Goal: Information Seeking & Learning: Understand process/instructions

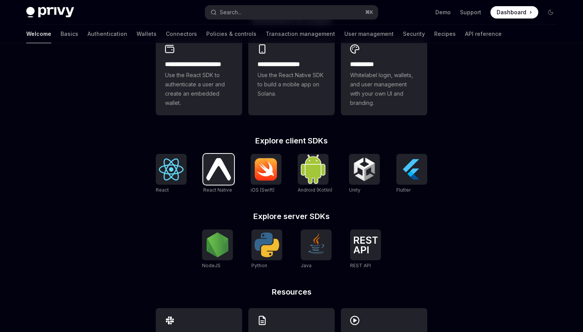
scroll to position [235, 0]
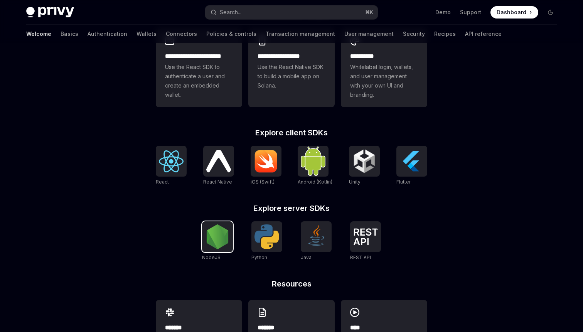
click at [216, 232] on img at bounding box center [217, 237] width 25 height 25
type textarea "*"
click at [266, 244] on img at bounding box center [267, 237] width 25 height 25
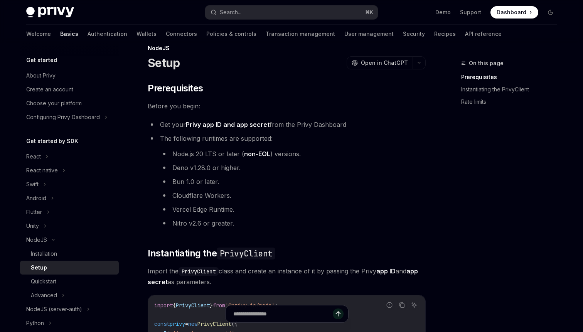
scroll to position [14, 0]
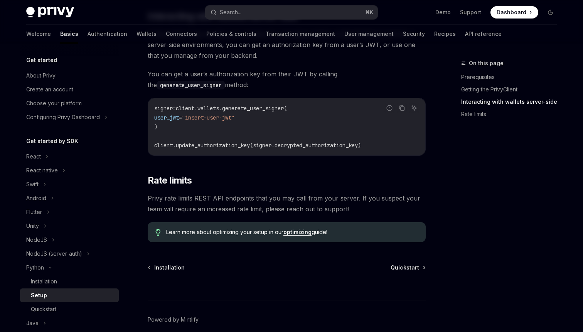
scroll to position [370, 0]
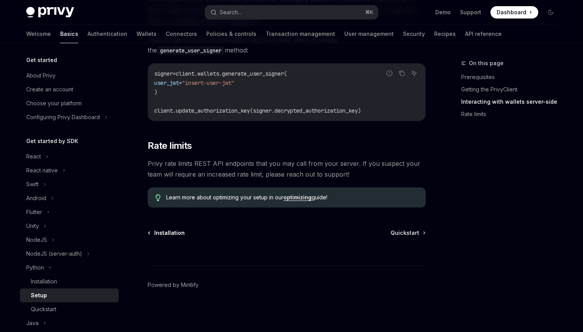
click at [174, 233] on span "Installation" at bounding box center [169, 233] width 30 height 8
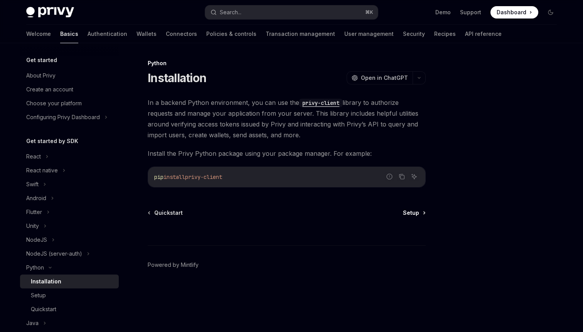
click at [421, 214] on link "Setup" at bounding box center [414, 213] width 22 height 8
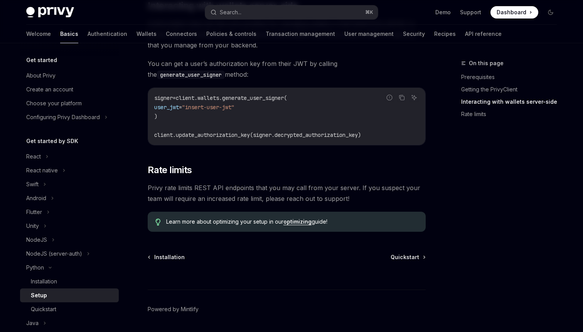
scroll to position [370, 0]
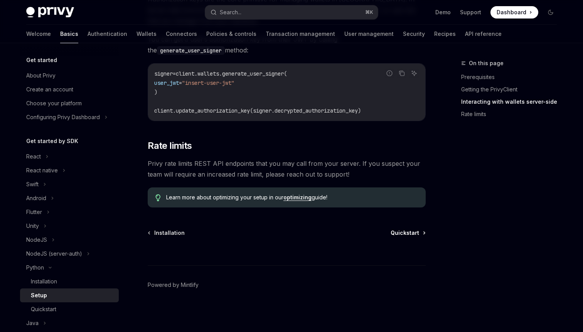
click at [405, 233] on span "Quickstart" at bounding box center [405, 233] width 29 height 8
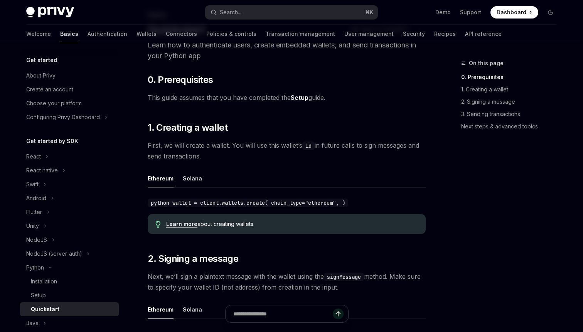
scroll to position [49, 0]
click at [300, 98] on link "Setup" at bounding box center [300, 97] width 18 height 8
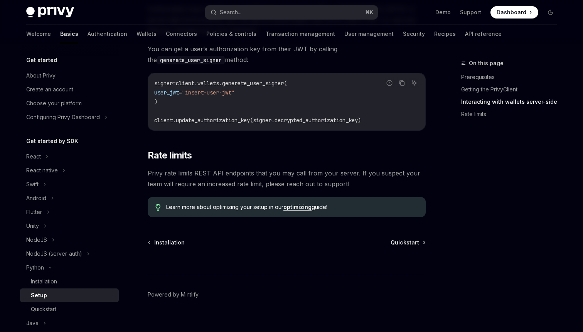
scroll to position [370, 0]
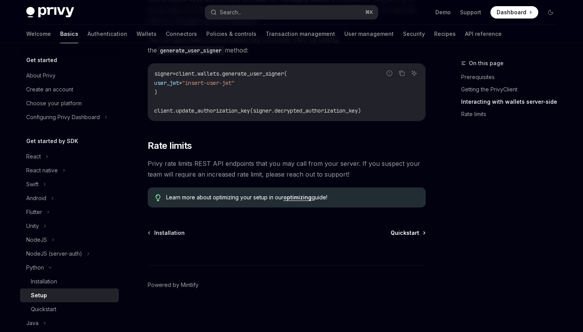
click at [402, 235] on span "Quickstart" at bounding box center [405, 233] width 29 height 8
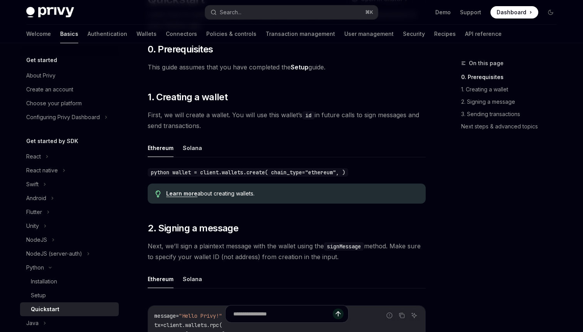
scroll to position [85, 0]
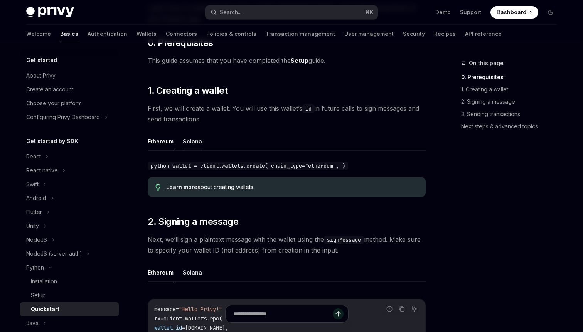
click at [194, 140] on button "Solana" at bounding box center [192, 141] width 19 height 18
click at [153, 138] on button "Ethereum" at bounding box center [161, 141] width 26 height 18
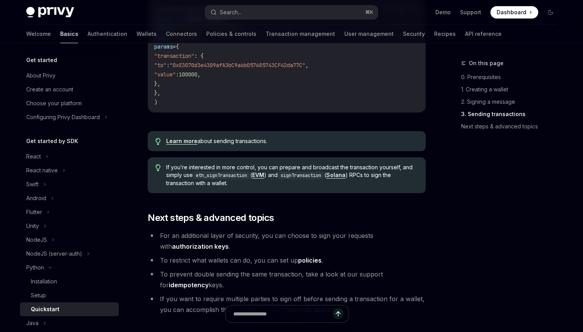
scroll to position [726, 0]
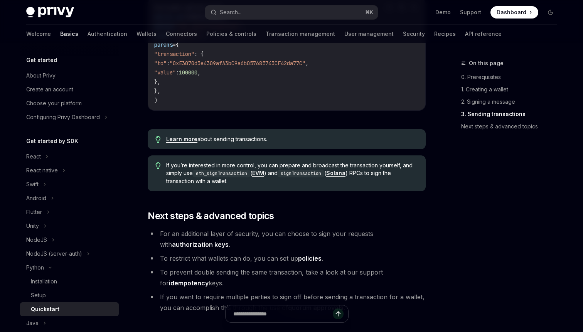
click at [179, 140] on link "Learn more" at bounding box center [181, 139] width 31 height 7
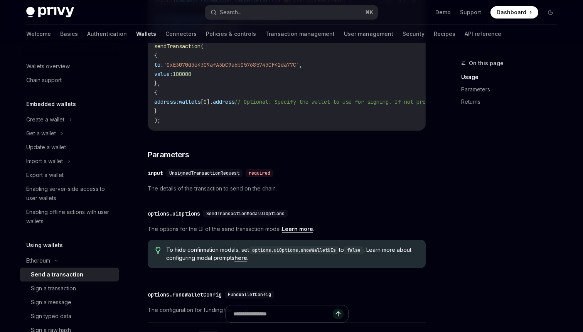
scroll to position [211, 0]
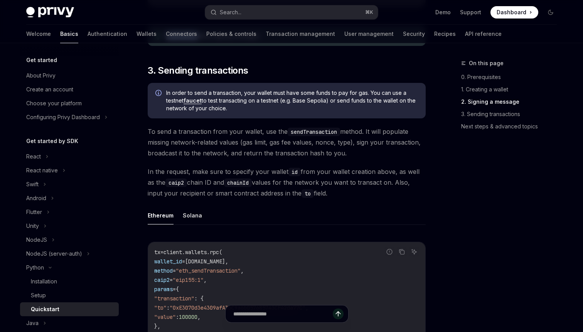
scroll to position [487, 0]
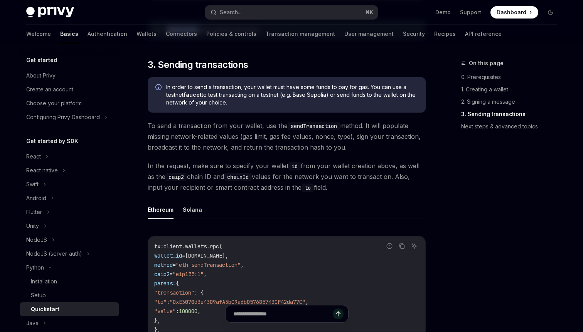
drag, startPoint x: 369, startPoint y: 125, endPoint x: 353, endPoint y: 146, distance: 25.9
click at [353, 146] on span "To send a transaction from your wallet, use the sendTransaction method. It will…" at bounding box center [287, 136] width 278 height 32
click at [339, 151] on span "To send a transaction from your wallet, use the sendTransaction method. It will…" at bounding box center [287, 136] width 278 height 32
click at [365, 144] on span "To send a transaction from your wallet, use the sendTransaction method. It will…" at bounding box center [287, 136] width 278 height 32
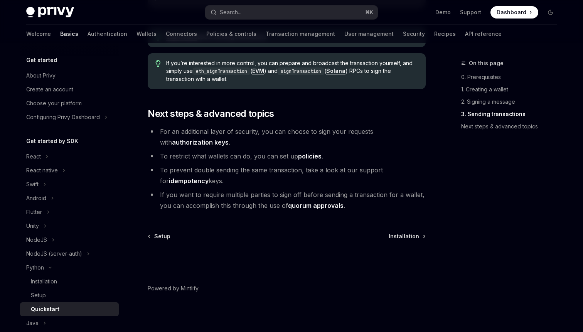
scroll to position [831, 0]
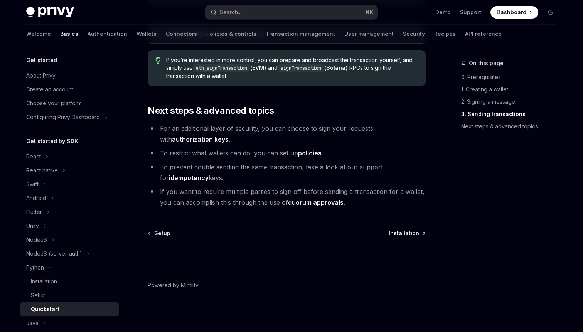
click at [401, 233] on span "Installation" at bounding box center [404, 234] width 30 height 8
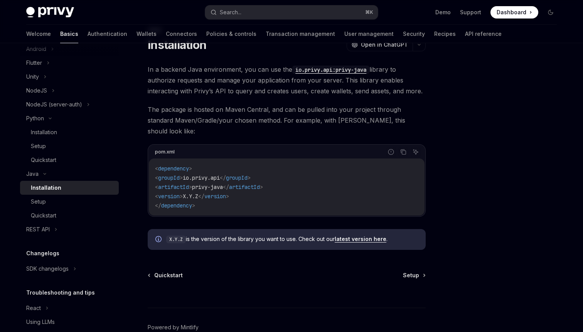
scroll to position [65, 0]
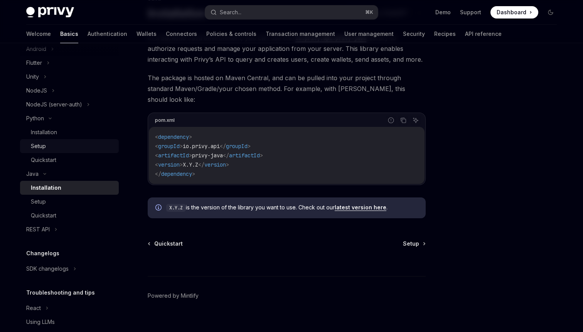
click at [37, 146] on div "Setup" at bounding box center [38, 146] width 15 height 9
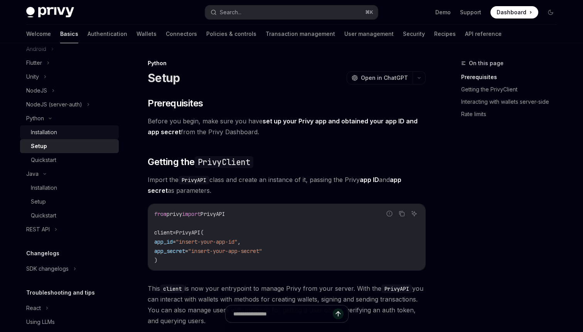
click at [46, 133] on div "Installation" at bounding box center [44, 132] width 26 height 9
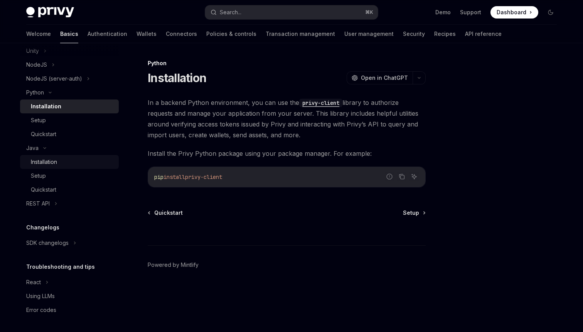
scroll to position [176, 0]
click at [414, 216] on span "Setup" at bounding box center [411, 213] width 16 height 8
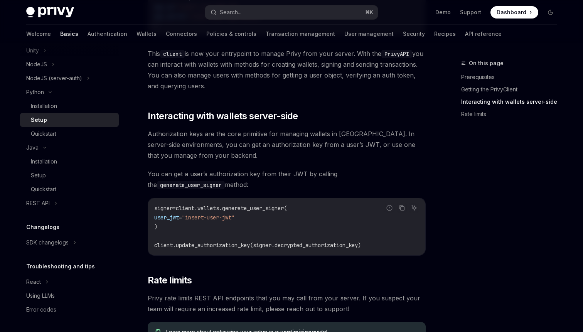
scroll to position [370, 0]
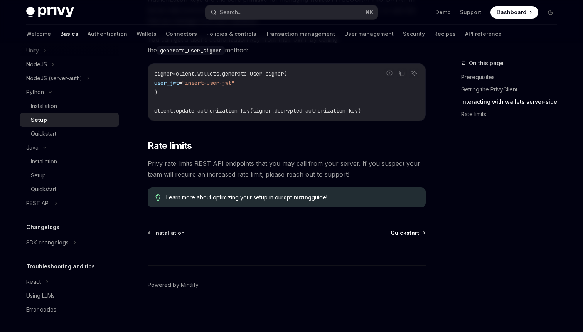
click at [408, 234] on span "Quickstart" at bounding box center [405, 233] width 29 height 8
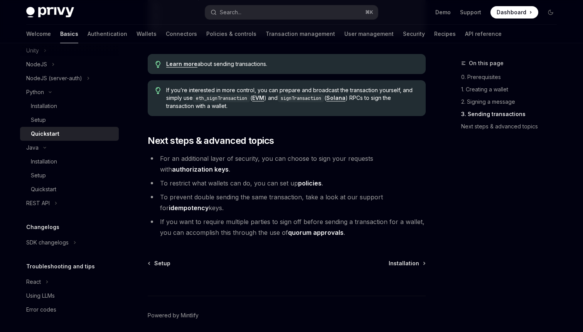
scroll to position [831, 0]
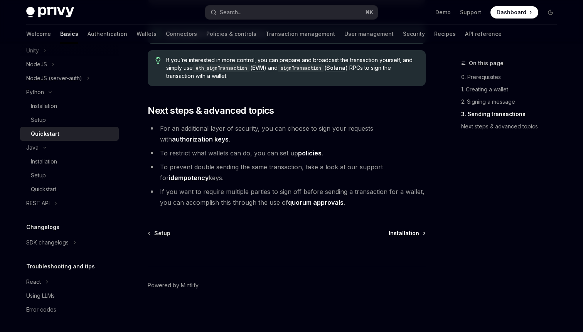
click at [407, 231] on span "Installation" at bounding box center [404, 234] width 30 height 8
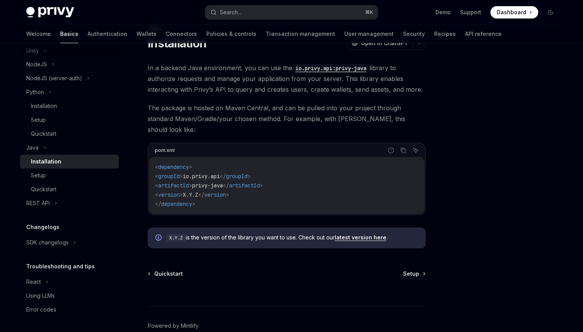
scroll to position [65, 0]
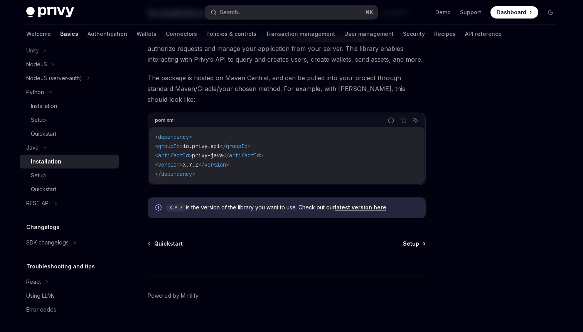
click at [416, 240] on span "Setup" at bounding box center [411, 244] width 16 height 8
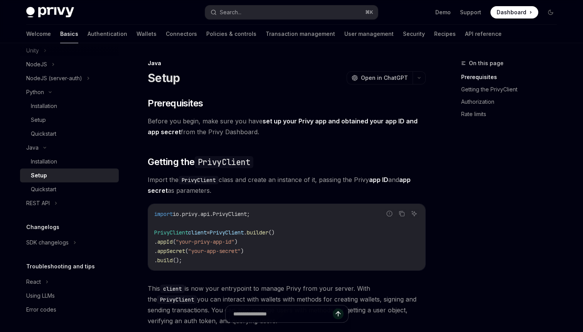
scroll to position [377, 0]
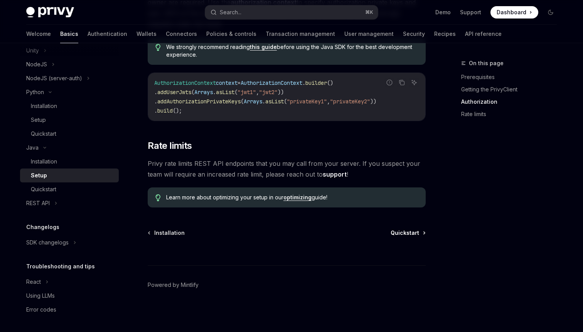
click at [416, 233] on span "Quickstart" at bounding box center [405, 233] width 29 height 8
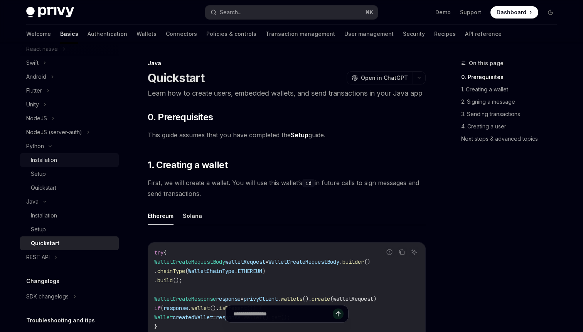
scroll to position [116, 0]
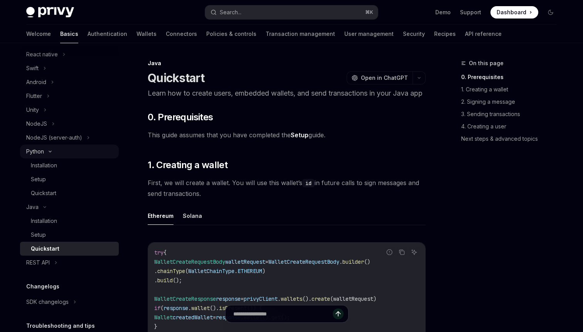
click at [51, 151] on icon at bounding box center [50, 151] width 2 height 1
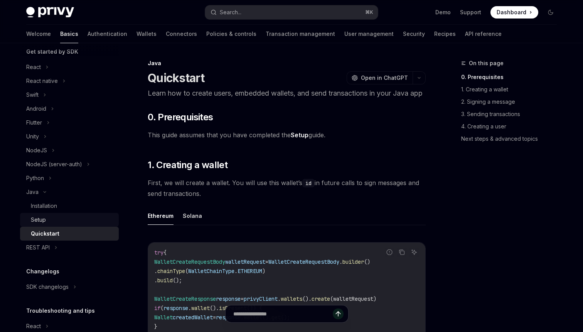
scroll to position [86, 0]
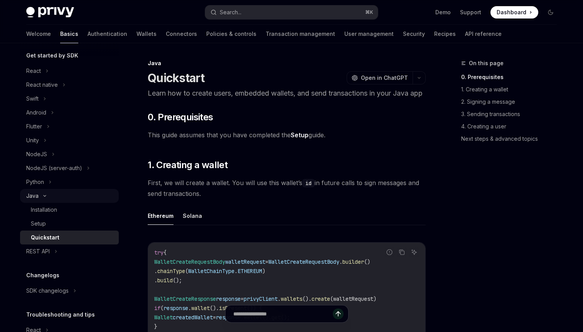
click at [46, 194] on icon at bounding box center [44, 195] width 9 height 3
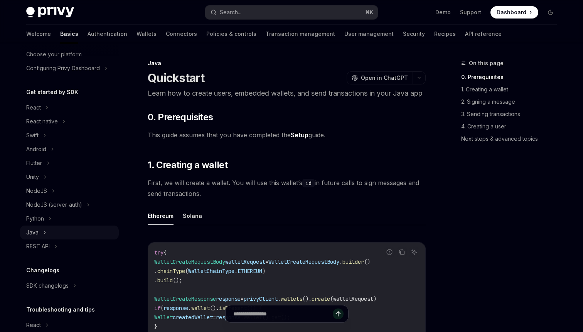
scroll to position [46, 0]
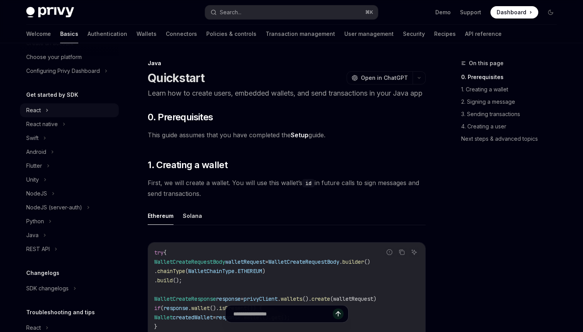
click at [44, 112] on div "React" at bounding box center [69, 110] width 99 height 14
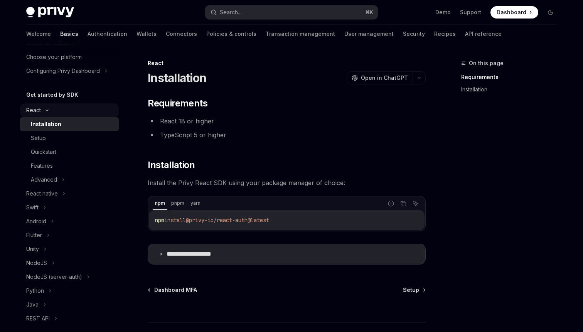
click at [45, 108] on div "React" at bounding box center [69, 110] width 99 height 14
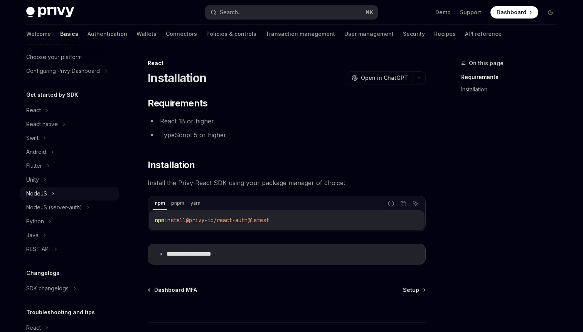
click at [52, 195] on icon at bounding box center [53, 193] width 3 height 9
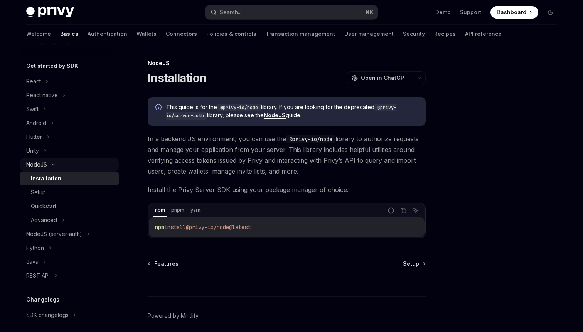
scroll to position [82, 0]
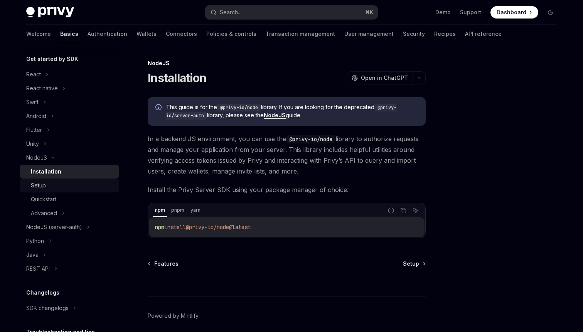
click at [49, 191] on link "Setup" at bounding box center [69, 186] width 99 height 14
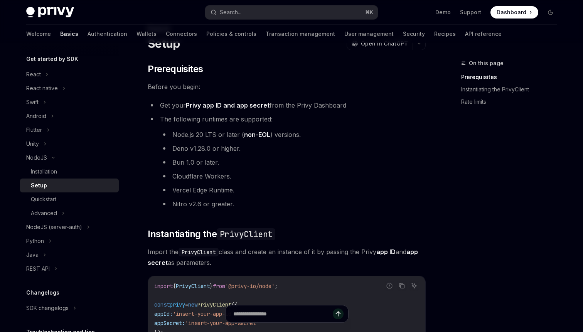
scroll to position [34, 0]
click at [179, 69] on span "Prerequisites" at bounding box center [175, 70] width 55 height 12
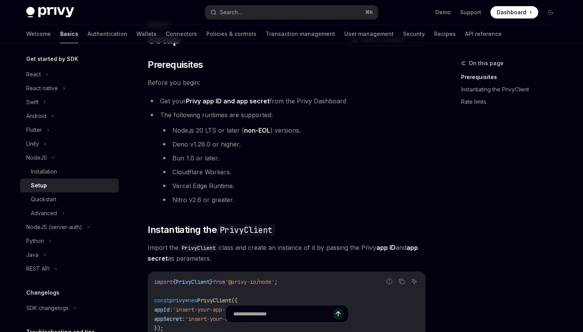
click at [351, 150] on ul "Node.js 20 LTS or later ( non-EOL ) versions. Deno v1.28.0 or higher. Bun 1.0 o…" at bounding box center [293, 165] width 266 height 80
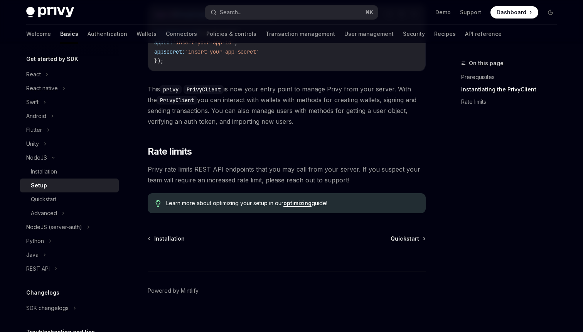
scroll to position [312, 0]
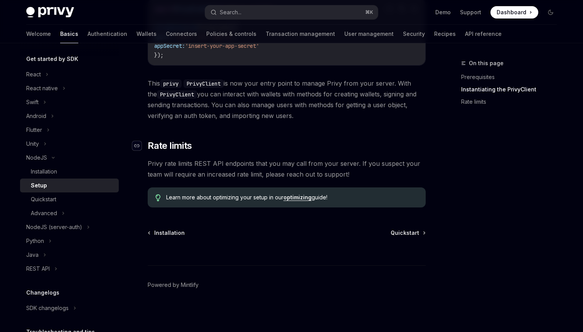
click at [139, 142] on div "Navigate to header" at bounding box center [136, 145] width 9 height 9
click at [137, 146] on icon "Navigate to header" at bounding box center [136, 145] width 5 height 3
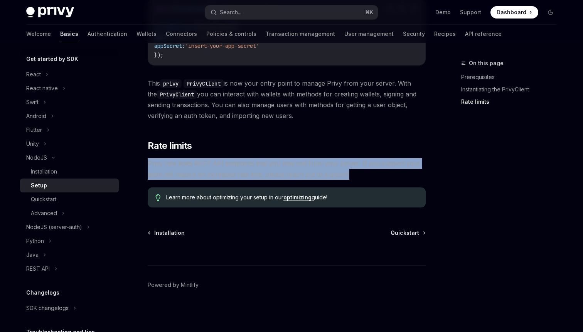
drag, startPoint x: 147, startPoint y: 161, endPoint x: 367, endPoint y: 174, distance: 220.4
click at [367, 174] on div "NodeJS Setup OpenAI Open in ChatGPT OpenAI Open in ChatGPT ​ Prerequisites Befo…" at bounding box center [215, 39] width 426 height 585
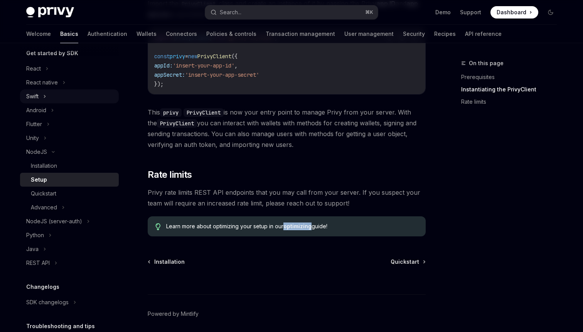
scroll to position [148, 0]
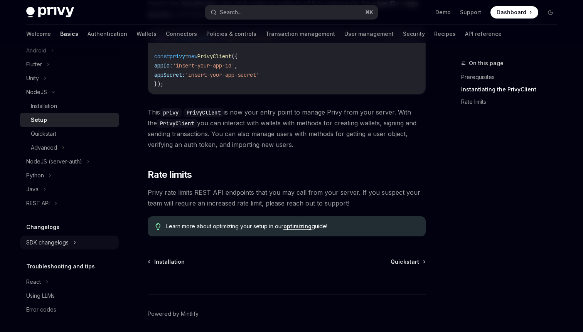
click at [40, 240] on div "SDK changelogs" at bounding box center [47, 242] width 42 height 9
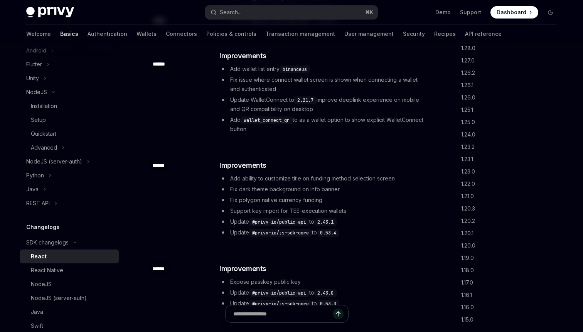
scroll to position [1381, 0]
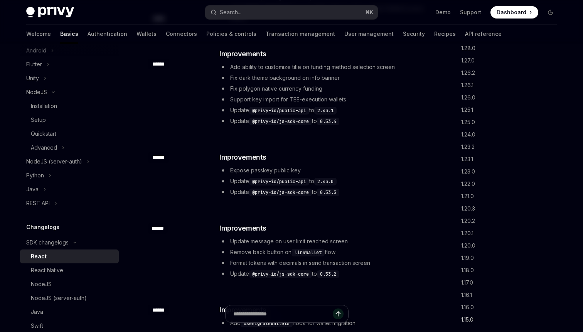
click at [467, 322] on link "1.15.0" at bounding box center [513, 320] width 102 height 12
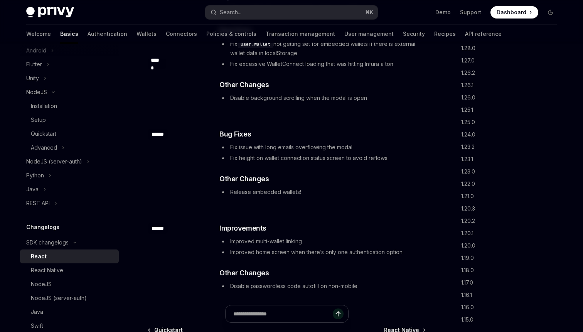
scroll to position [31139, 0]
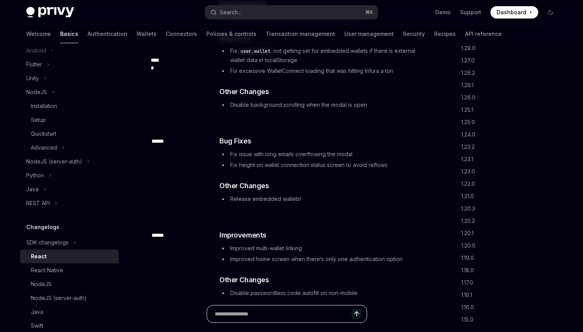
click at [268, 313] on input "text" at bounding box center [283, 314] width 137 height 17
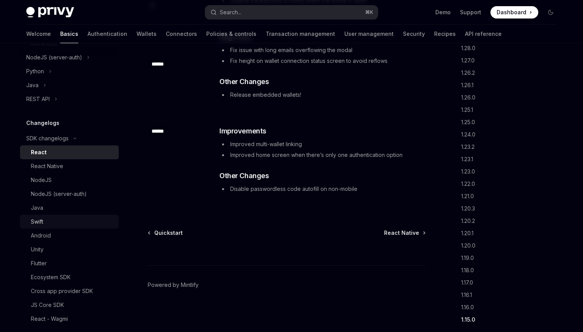
scroll to position [256, 0]
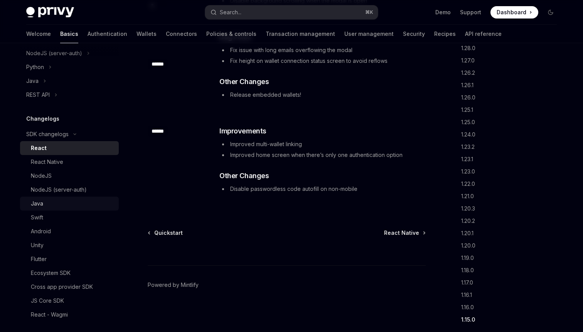
click at [37, 209] on link "Java" at bounding box center [69, 204] width 99 height 14
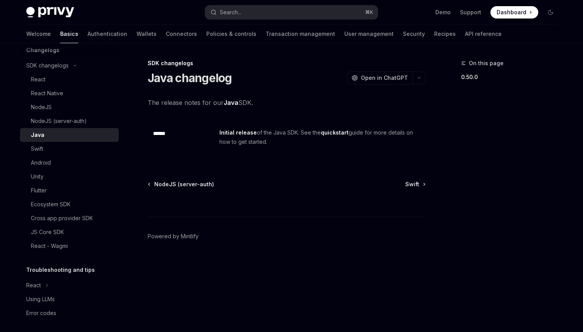
scroll to position [328, 0]
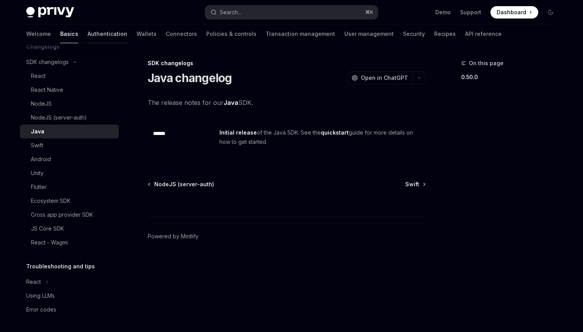
click at [88, 32] on link "Authentication" at bounding box center [108, 34] width 40 height 19
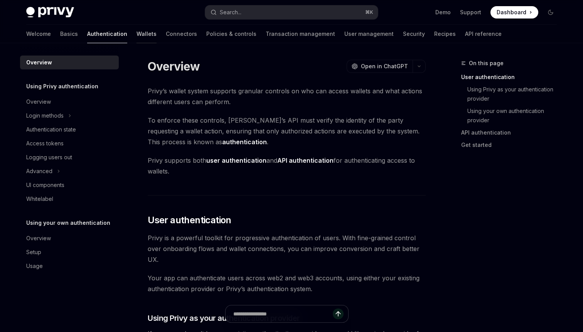
click at [137, 33] on link "Wallets" at bounding box center [147, 34] width 20 height 19
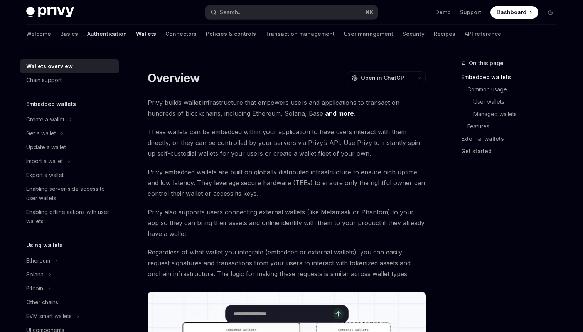
click at [87, 31] on link "Authentication" at bounding box center [107, 34] width 40 height 19
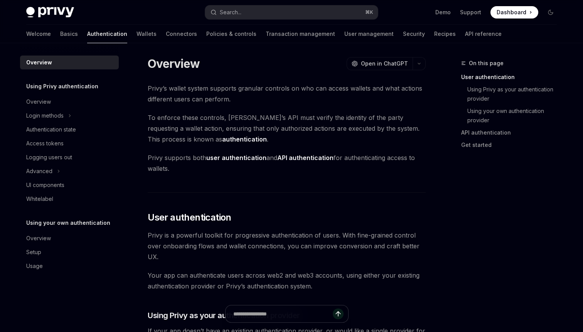
scroll to position [2, 0]
drag, startPoint x: 239, startPoint y: 91, endPoint x: 287, endPoint y: 93, distance: 47.9
click at [287, 93] on span "Privy’s wallet system supports granular controls on who can access wallets and …" at bounding box center [287, 95] width 278 height 22
click at [298, 135] on span "To enforce these controls, Privy’s API must verify the identity of the party re…" at bounding box center [287, 129] width 278 height 32
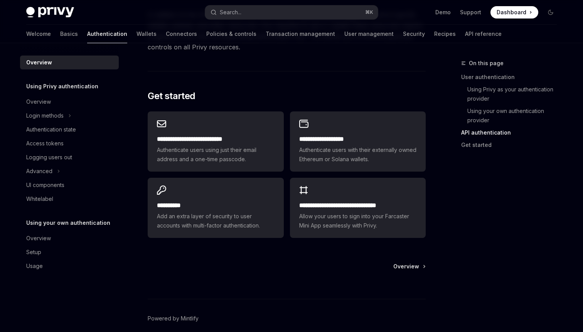
scroll to position [614, 0]
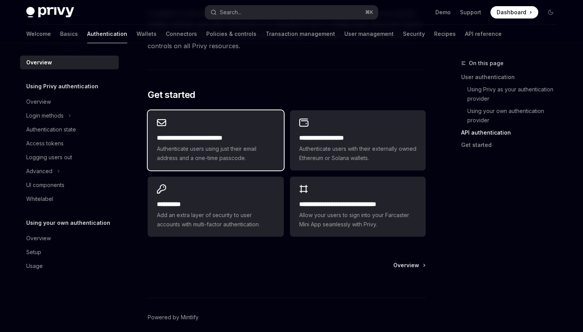
click at [229, 136] on h2 "**********" at bounding box center [215, 138] width 117 height 9
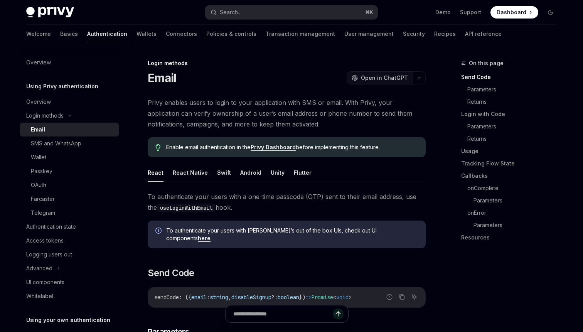
click at [385, 81] on span "Open in ChatGPT" at bounding box center [384, 78] width 47 height 8
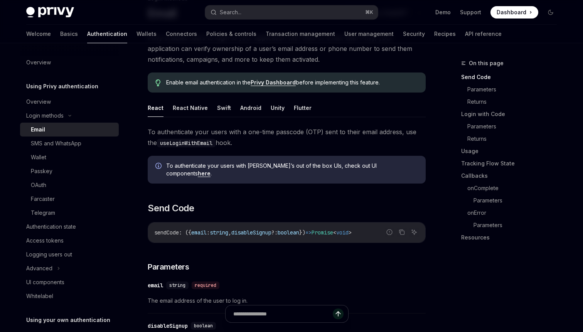
scroll to position [70, 0]
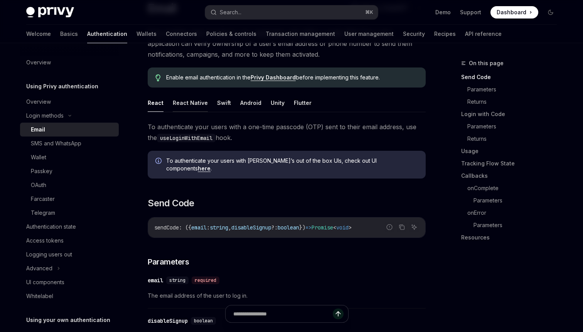
click at [188, 101] on button "React Native" at bounding box center [190, 103] width 35 height 18
click at [156, 98] on button "React" at bounding box center [156, 103] width 16 height 18
click at [222, 105] on button "Swift" at bounding box center [224, 103] width 14 height 18
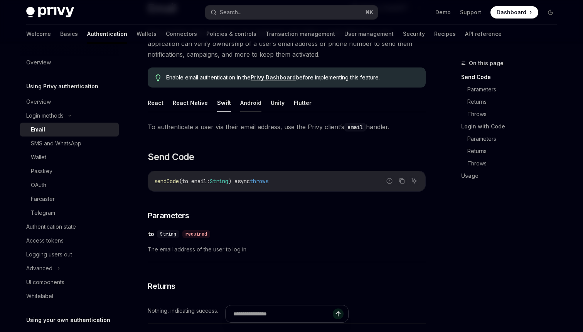
click at [244, 104] on button "Android" at bounding box center [250, 103] width 21 height 18
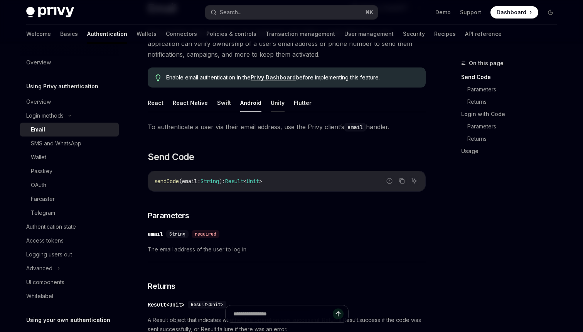
click at [272, 107] on button "Unity" at bounding box center [278, 103] width 14 height 18
click at [301, 103] on button "Flutter" at bounding box center [303, 103] width 18 height 18
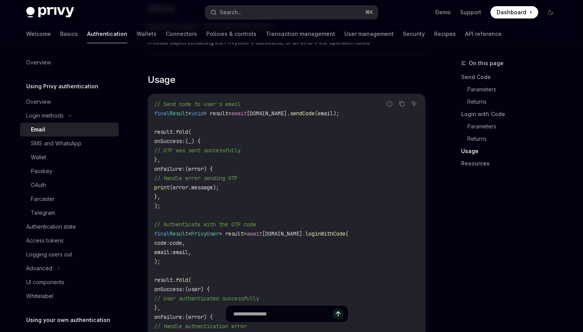
scroll to position [540, 0]
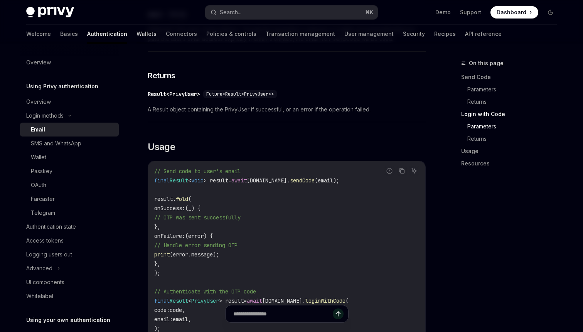
click at [137, 36] on link "Wallets" at bounding box center [147, 34] width 20 height 19
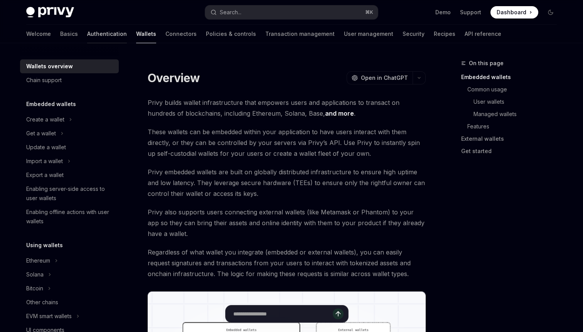
click at [87, 33] on link "Authentication" at bounding box center [107, 34] width 40 height 19
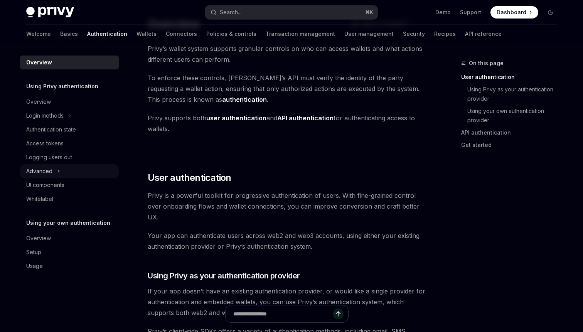
scroll to position [47, 0]
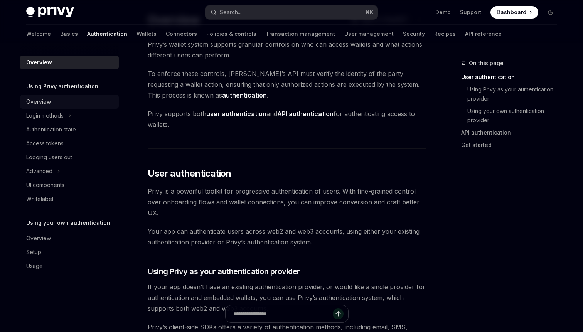
click at [47, 103] on div "Overview" at bounding box center [38, 101] width 25 height 9
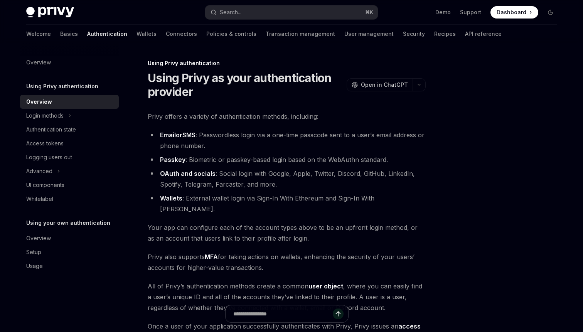
scroll to position [135, 0]
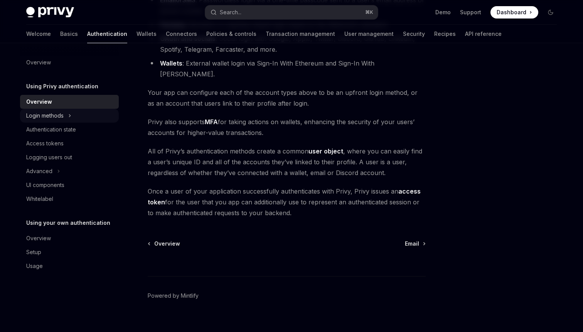
click at [70, 120] on icon at bounding box center [69, 115] width 3 height 9
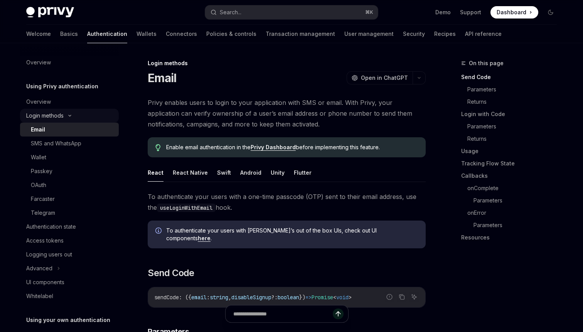
click at [70, 120] on div "Login methods" at bounding box center [69, 116] width 99 height 14
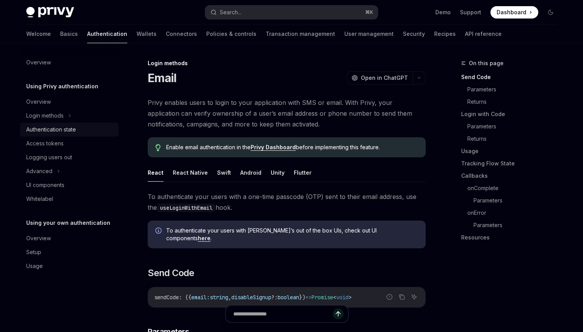
click at [68, 134] on div "Authentication state" at bounding box center [51, 129] width 50 height 9
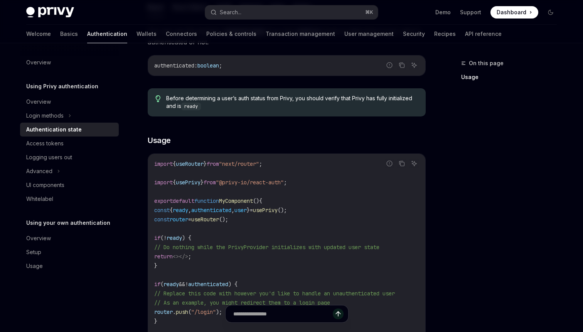
scroll to position [140, 0]
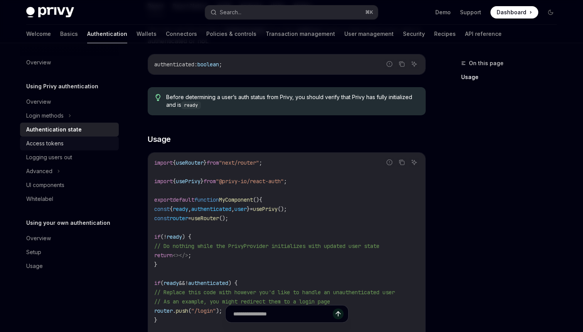
click at [59, 143] on div "Access tokens" at bounding box center [44, 143] width 37 height 9
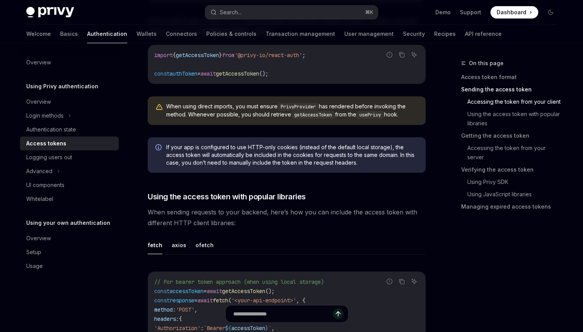
scroll to position [519, 0]
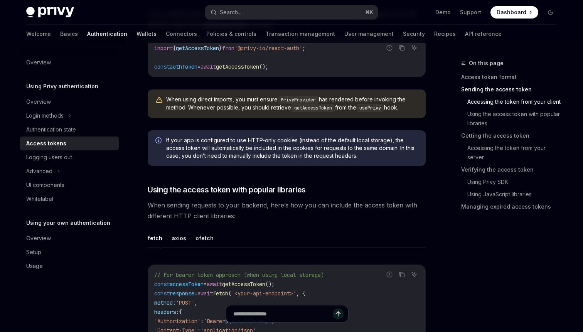
click at [137, 35] on link "Wallets" at bounding box center [147, 34] width 20 height 19
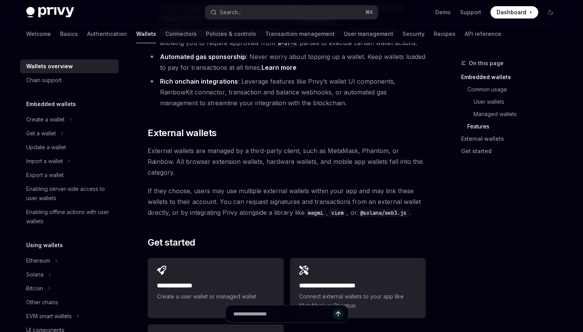
scroll to position [1080, 0]
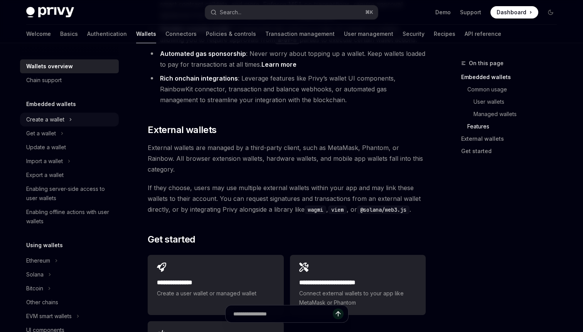
click at [35, 120] on div "Create a wallet" at bounding box center [45, 119] width 38 height 9
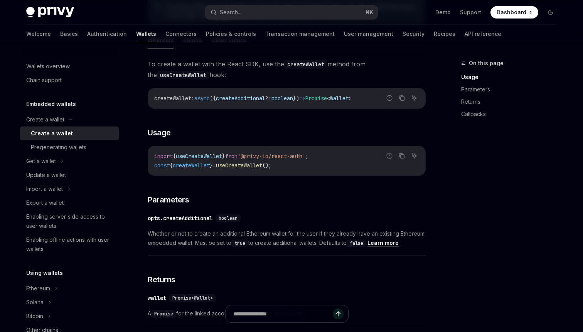
scroll to position [240, 0]
click at [41, 69] on div "Wallets overview" at bounding box center [48, 66] width 44 height 9
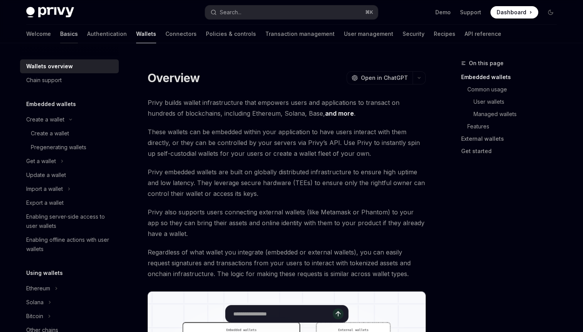
click at [60, 34] on link "Basics" at bounding box center [69, 34] width 18 height 19
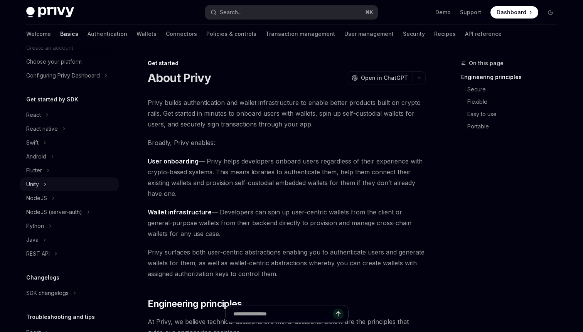
scroll to position [49, 0]
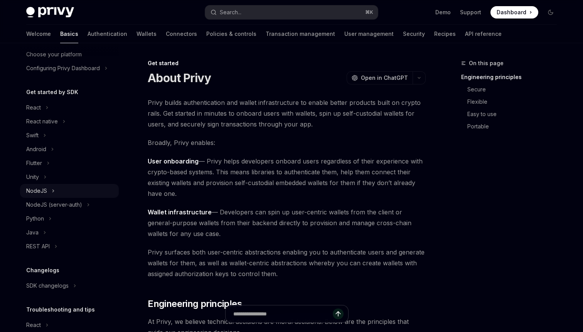
click at [40, 191] on div "NodeJS" at bounding box center [36, 190] width 21 height 9
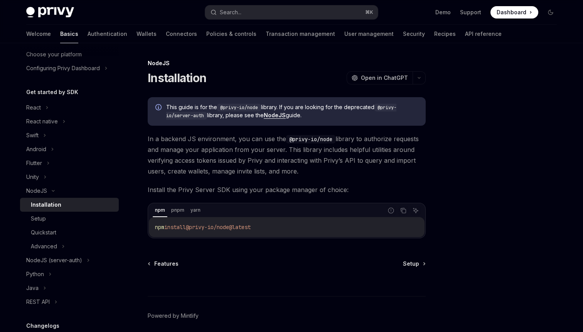
click at [196, 227] on span "@privy-io/node@latest" at bounding box center [218, 227] width 65 height 7
copy div "npm install @privy-io/node@latest"
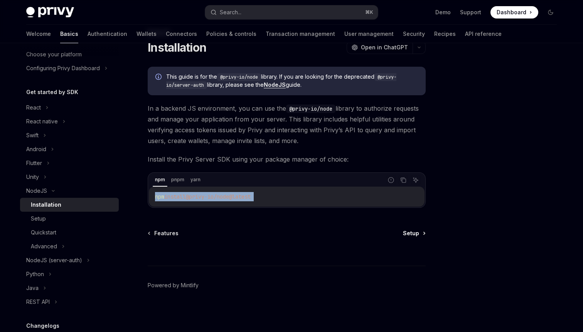
click at [409, 232] on span "Setup" at bounding box center [411, 234] width 16 height 8
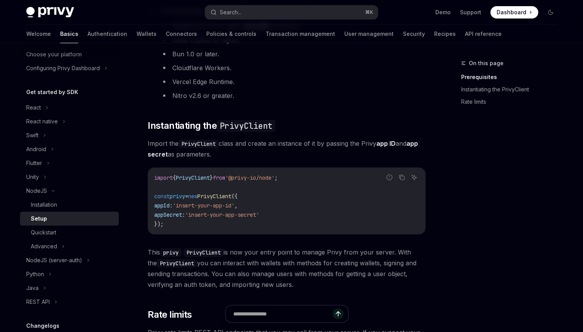
scroll to position [146, 0]
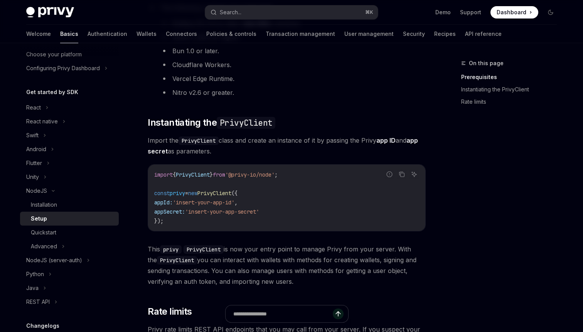
click at [274, 175] on span "'@privy-io/node'" at bounding box center [249, 174] width 49 height 7
copy code "import { PrivyClient } from '@privy-io/node' ;"
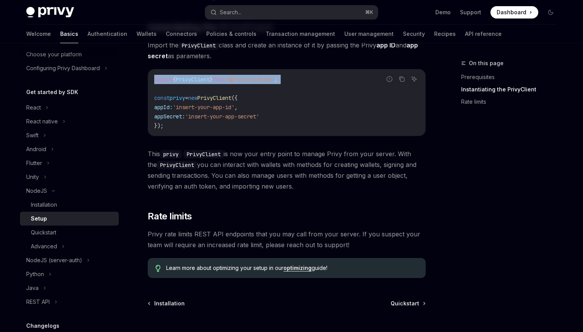
scroll to position [236, 0]
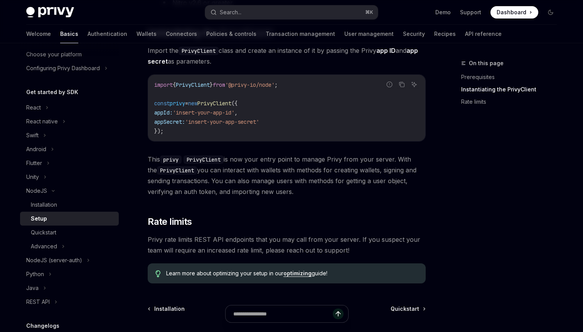
click at [401, 307] on div at bounding box center [287, 318] width 278 height 29
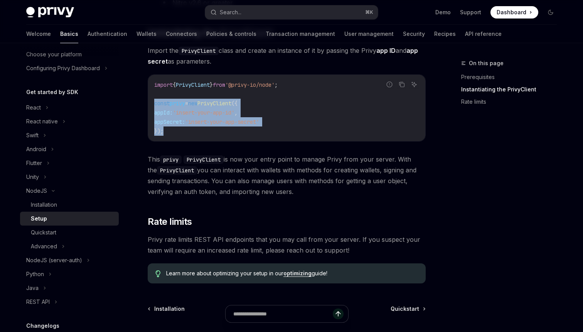
drag, startPoint x: 166, startPoint y: 130, endPoint x: 151, endPoint y: 107, distance: 27.9
click at [151, 107] on div "import { PrivyClient } from '@privy-io/node' ; const privy = new PrivyClient ({…" at bounding box center [286, 108] width 277 height 66
copy code "const privy = new PrivyClient ({ appId: 'insert-your-app-id' , appSecret: 'inse…"
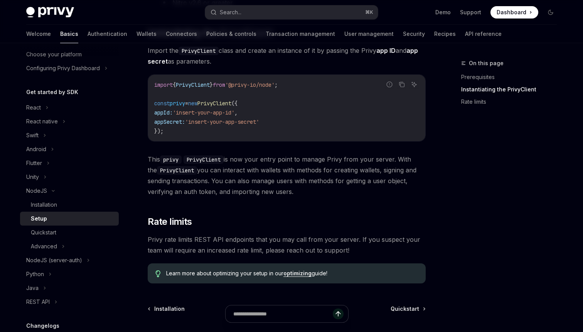
click at [407, 310] on div at bounding box center [287, 318] width 278 height 29
click at [413, 310] on div at bounding box center [287, 318] width 278 height 29
click at [417, 310] on div at bounding box center [287, 318] width 278 height 29
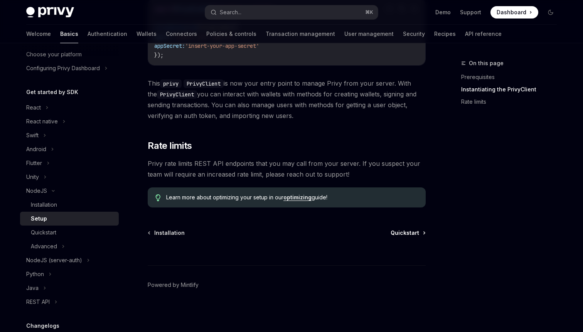
click at [402, 233] on span "Quickstart" at bounding box center [405, 233] width 29 height 8
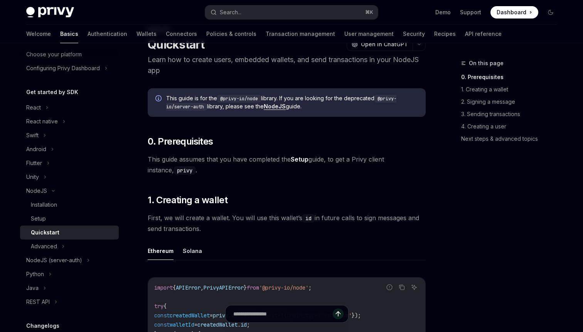
scroll to position [36, 0]
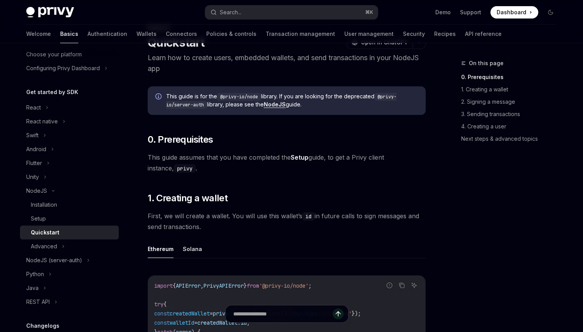
click at [300, 157] on link "Setup" at bounding box center [300, 158] width 18 height 8
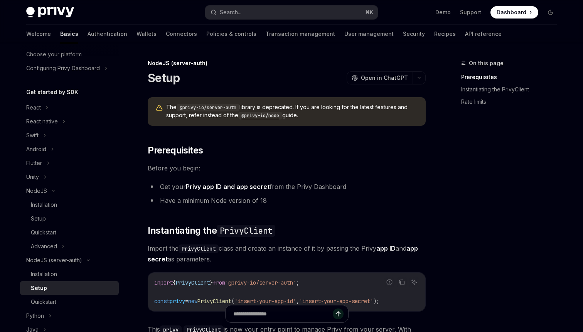
scroll to position [25, 0]
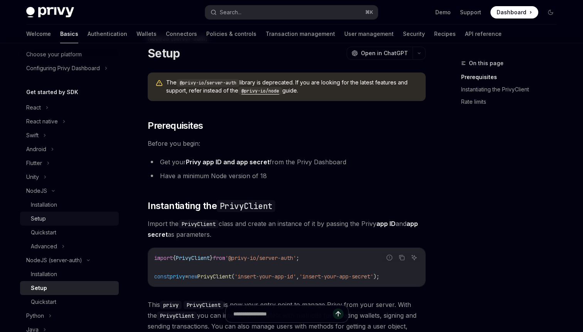
click at [34, 222] on div "Setup" at bounding box center [38, 218] width 15 height 9
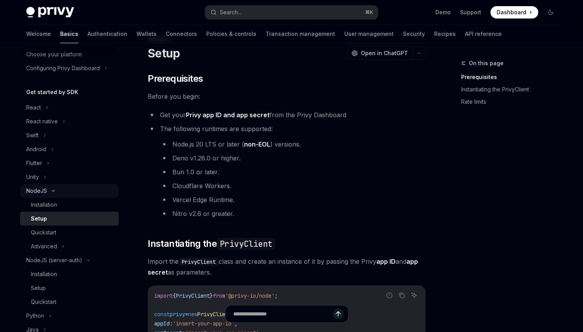
click at [52, 192] on icon at bounding box center [53, 191] width 2 height 1
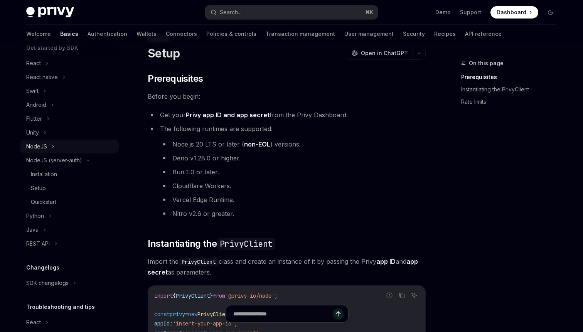
scroll to position [104, 0]
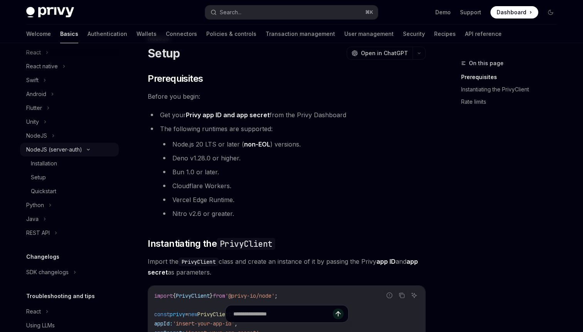
click at [91, 149] on icon at bounding box center [88, 149] width 9 height 3
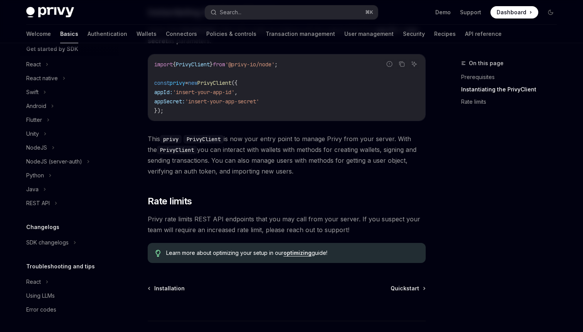
scroll to position [260, 0]
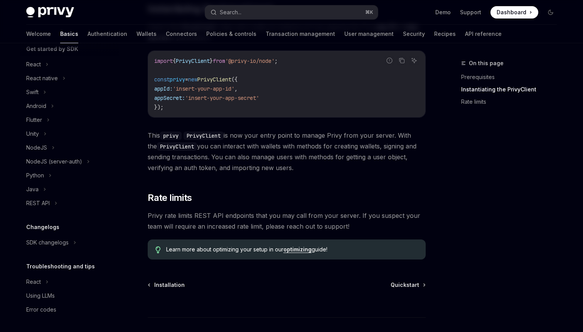
click at [404, 290] on div at bounding box center [287, 303] width 278 height 29
click at [409, 286] on span "Quickstart" at bounding box center [405, 285] width 29 height 8
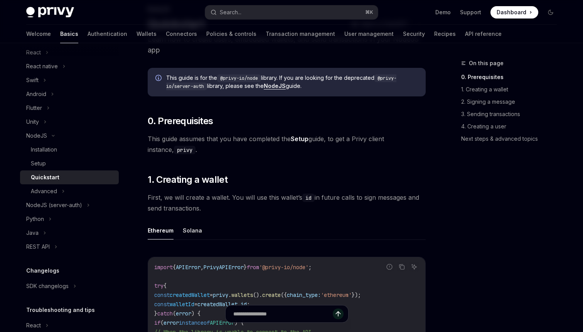
scroll to position [63, 0]
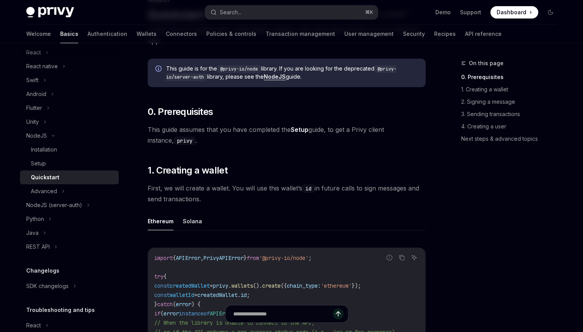
click at [301, 127] on link "Setup" at bounding box center [300, 130] width 18 height 8
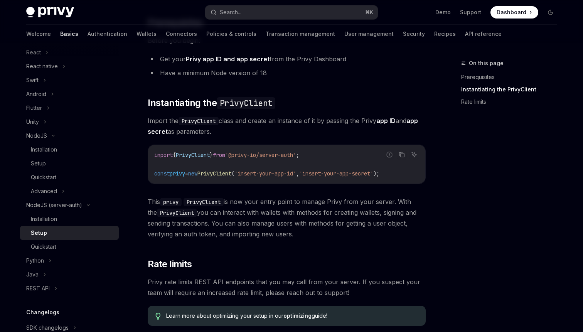
scroll to position [246, 0]
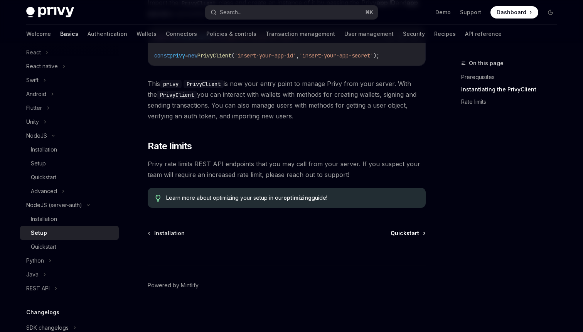
click at [397, 232] on span "Quickstart" at bounding box center [405, 234] width 29 height 8
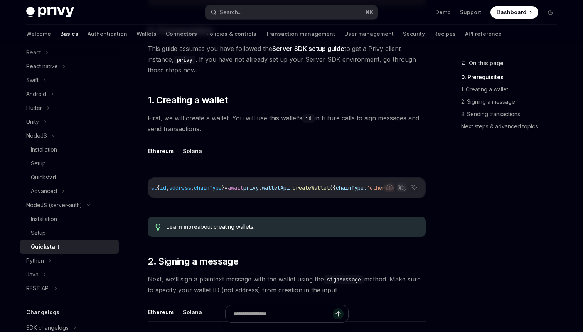
scroll to position [148, 0]
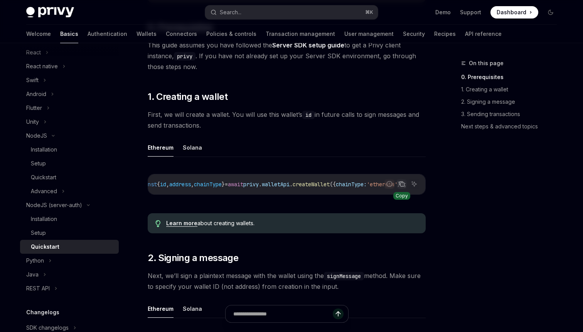
click at [404, 185] on icon "Copy the contents from the code block" at bounding box center [402, 184] width 6 height 6
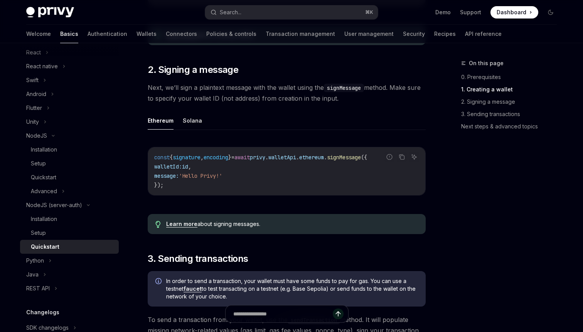
scroll to position [336, 0]
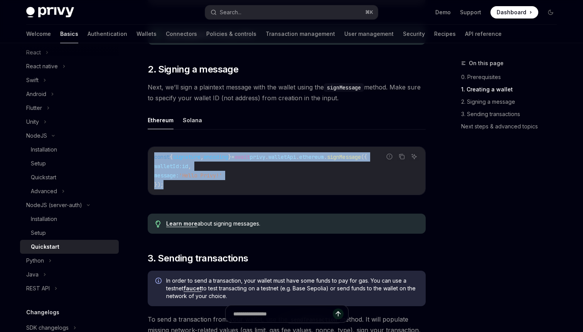
drag, startPoint x: 168, startPoint y: 191, endPoint x: 148, endPoint y: 161, distance: 35.9
click at [148, 161] on div "const { signature , encoding } = await privy . walletApi . ethereum . signMessa…" at bounding box center [286, 171] width 277 height 48
copy code "const { signature , encoding } = await privy . walletApi . ethereum . signMessa…"
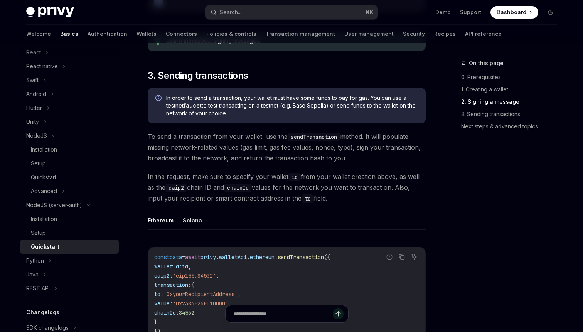
scroll to position [526, 0]
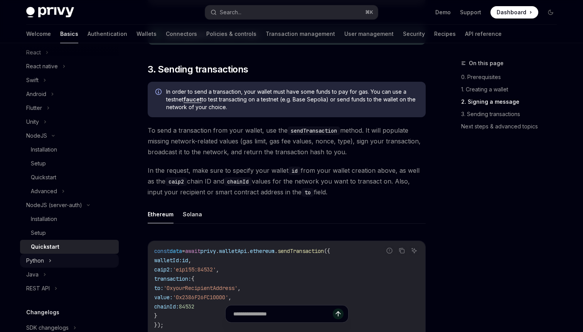
click at [34, 263] on div "Python" at bounding box center [35, 260] width 18 height 9
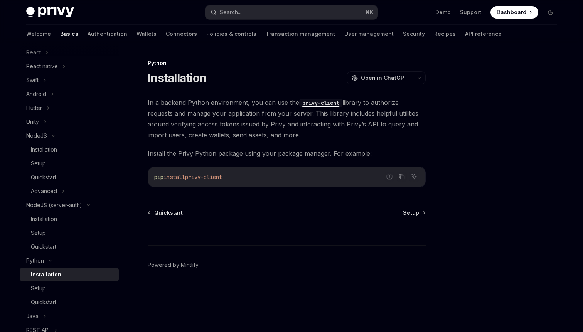
click at [44, 272] on div "Installation" at bounding box center [46, 274] width 30 height 9
click at [185, 178] on span "install" at bounding box center [175, 177] width 22 height 7
copy div "pip install privy-client"
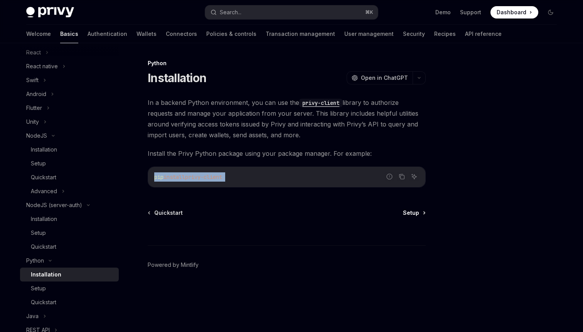
click at [414, 215] on span "Setup" at bounding box center [411, 213] width 16 height 8
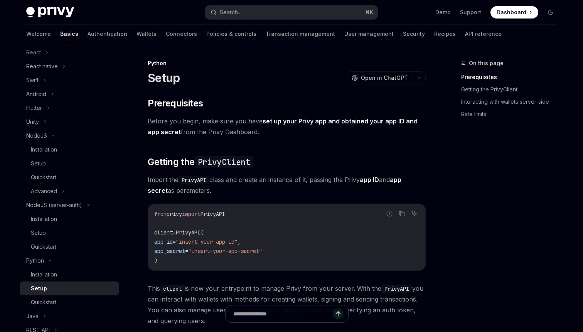
scroll to position [3, 0]
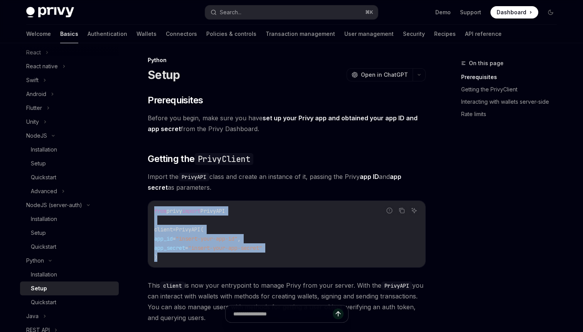
drag, startPoint x: 160, startPoint y: 260, endPoint x: 150, endPoint y: 208, distance: 52.4
click at [150, 208] on div "from privy import PrivyAPI client = PrivyAPI( app_id = "insert-your-app-id" , a…" at bounding box center [286, 234] width 277 height 66
copy code "from privy import PrivyAPI client = PrivyAPI( app_id = "insert-your-app-id" , a…"
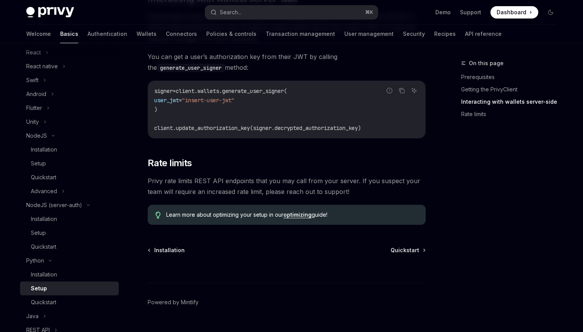
scroll to position [351, 0]
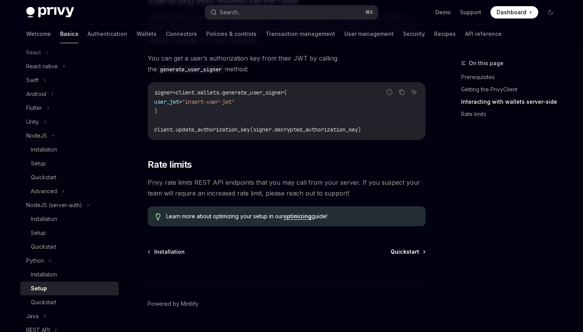
click at [409, 252] on span "Quickstart" at bounding box center [405, 252] width 29 height 8
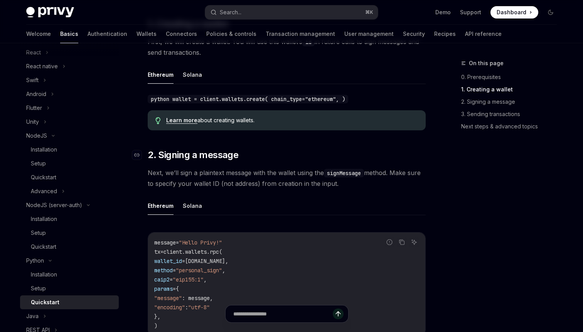
scroll to position [155, 0]
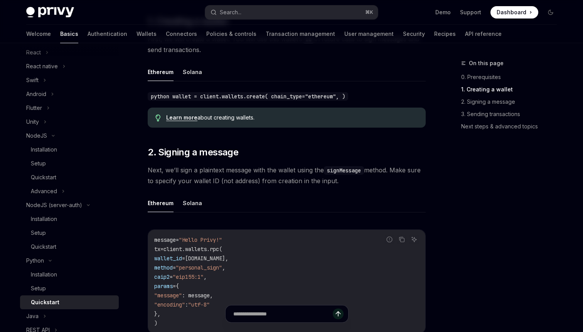
click at [250, 96] on code "python wallet = client.wallets.create( chain_type="ethereum", )" at bounding box center [248, 96] width 201 height 8
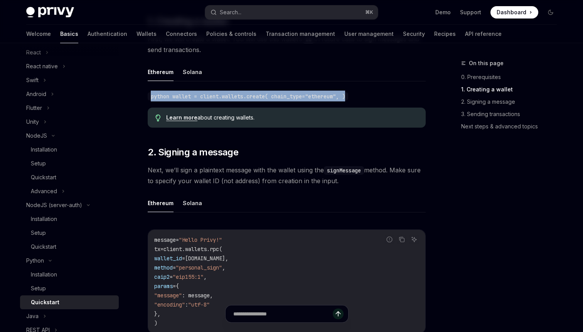
copy div "python wallet = client.wallets.create( chain_type="ethereum", )"
click at [196, 93] on code "python wallet = client.wallets.create( chain_type="ethereum", )" at bounding box center [248, 96] width 201 height 8
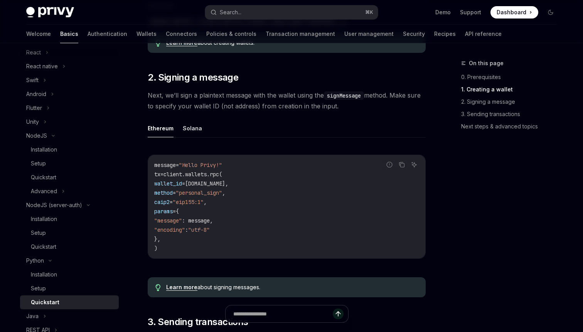
scroll to position [230, 0]
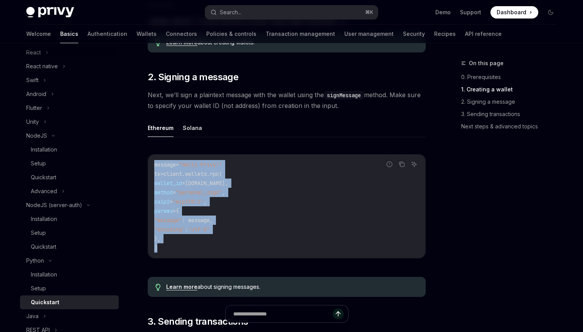
drag, startPoint x: 160, startPoint y: 249, endPoint x: 150, endPoint y: 157, distance: 92.8
click at [150, 157] on div "message = "Hello Privy!" tx = client.wallets.rpc( wallet_id = wallet.id, method…" at bounding box center [286, 206] width 277 height 103
copy code "message = "Hello Privy!" tx = client.wallets.rpc( wallet_id = wallet.id, method…"
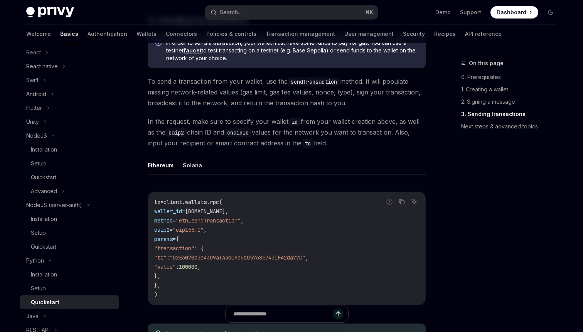
scroll to position [573, 0]
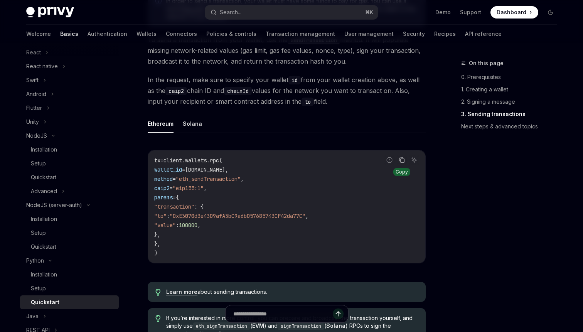
click at [404, 159] on icon "Copy the contents from the code block" at bounding box center [403, 161] width 4 height 4
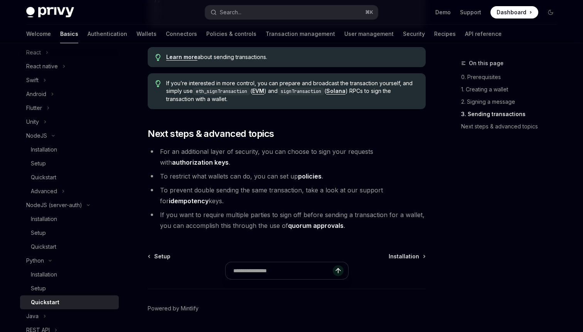
scroll to position [707, 0]
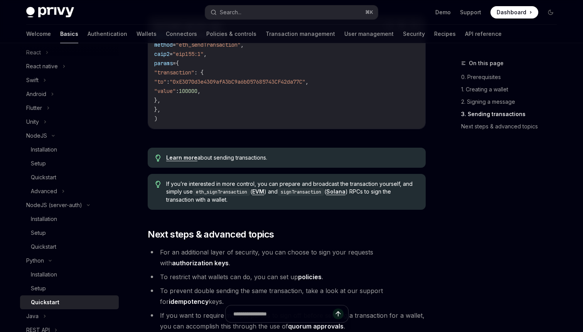
click at [179, 157] on link "Learn more" at bounding box center [181, 157] width 31 height 7
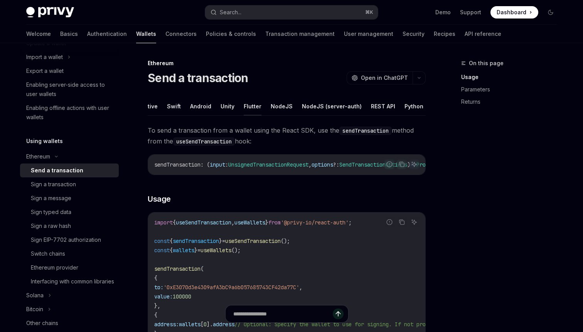
scroll to position [0, 59]
click at [398, 108] on button "Python" at bounding box center [405, 106] width 19 height 18
type textarea "*"
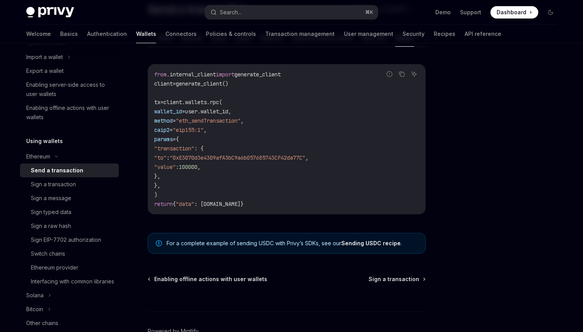
scroll to position [49, 0]
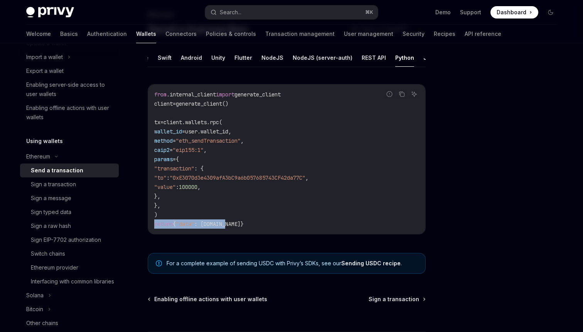
drag, startPoint x: 245, startPoint y: 225, endPoint x: 152, endPoint y: 223, distance: 93.4
click at [152, 223] on div "from .internal_client import generate_client client = generate_client() tx = cl…" at bounding box center [286, 160] width 277 height 150
copy span "return { "data" : tx.data}"
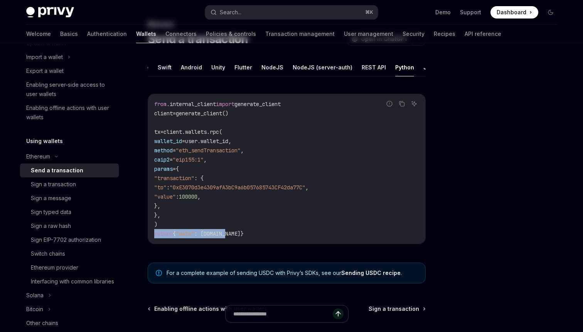
scroll to position [40, 0]
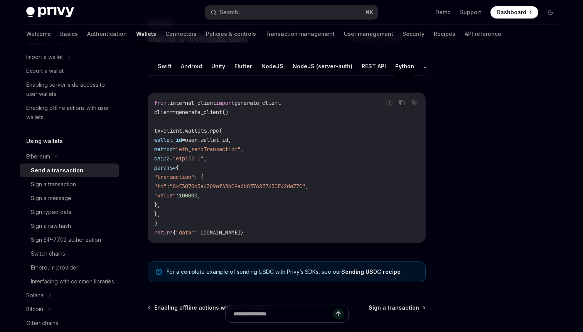
click at [164, 113] on span "client" at bounding box center [163, 112] width 19 height 7
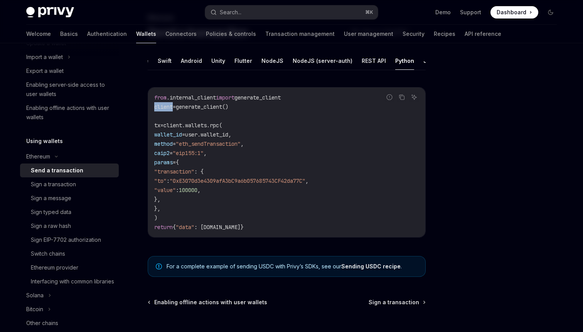
scroll to position [40, 0]
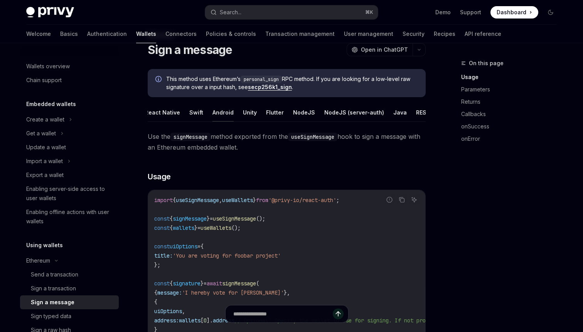
scroll to position [0, 32]
click at [349, 110] on button "NodeJS (server-auth)" at bounding box center [351, 112] width 60 height 18
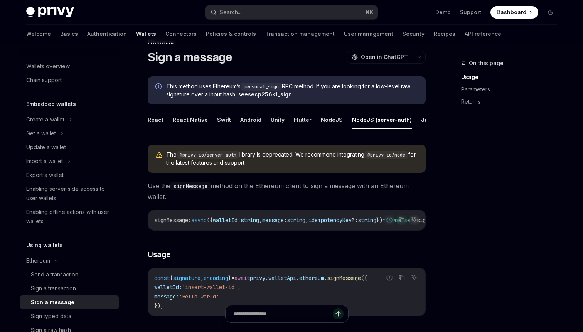
scroll to position [20, 0]
click at [327, 120] on button "NodeJS" at bounding box center [332, 120] width 22 height 18
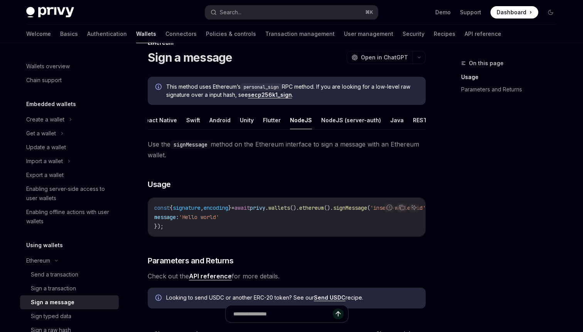
scroll to position [0, 32]
click at [390, 122] on button "Java" at bounding box center [397, 120] width 14 height 18
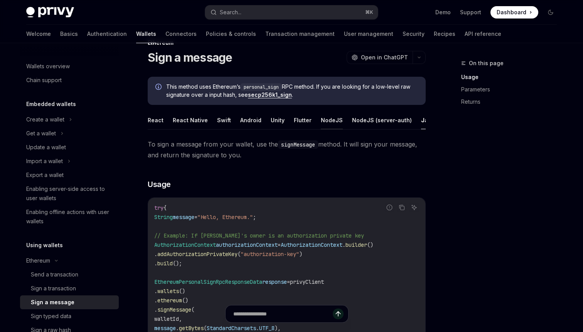
scroll to position [0, 32]
click at [414, 117] on button "REST API" at bounding box center [425, 120] width 24 height 18
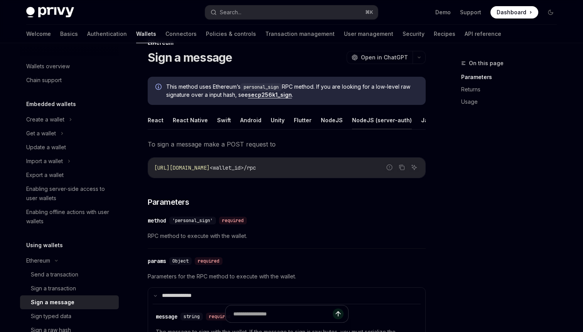
scroll to position [0, 32]
click at [390, 119] on button "Java" at bounding box center [397, 120] width 14 height 18
type textarea "*"
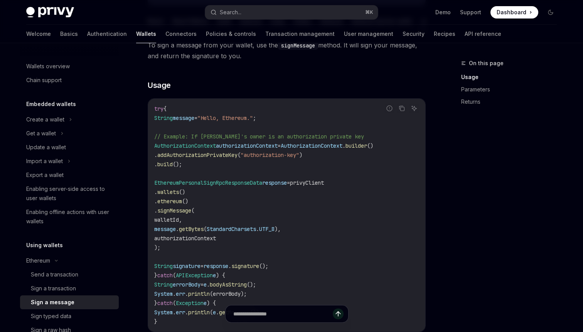
scroll to position [121, 0]
click at [324, 184] on span "privyClient" at bounding box center [307, 181] width 34 height 7
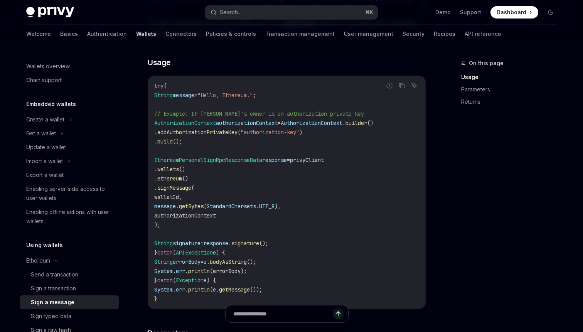
click at [191, 189] on span "signMessage" at bounding box center [174, 187] width 34 height 7
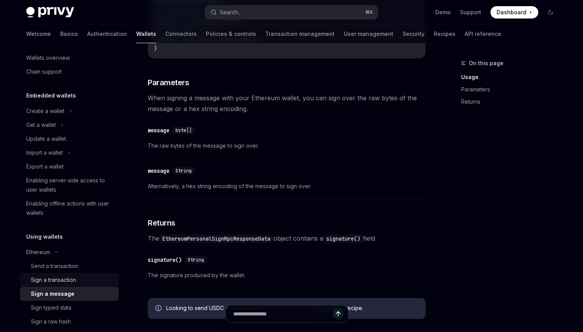
scroll to position [0, 0]
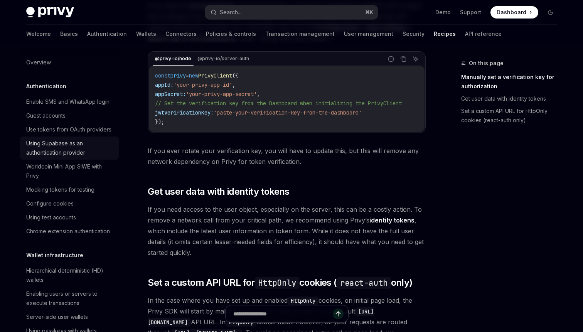
scroll to position [143, 0]
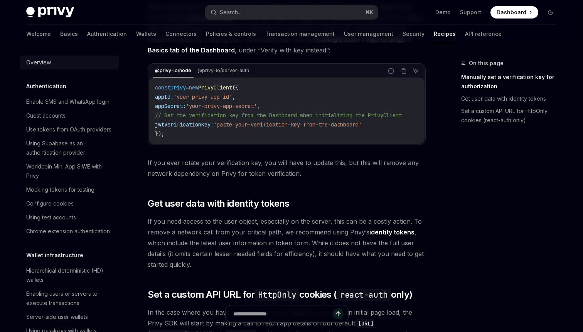
click at [36, 62] on div "Overview" at bounding box center [38, 62] width 25 height 9
type textarea "*"
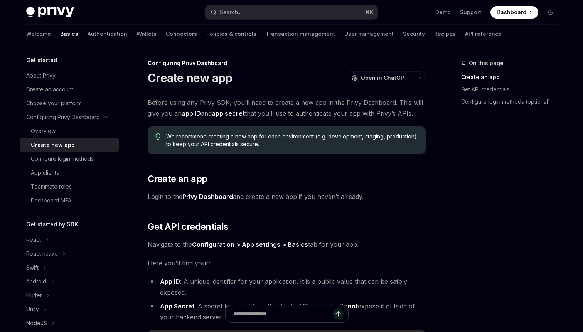
click at [502, 13] on span "Dashboard" at bounding box center [512, 12] width 30 height 8
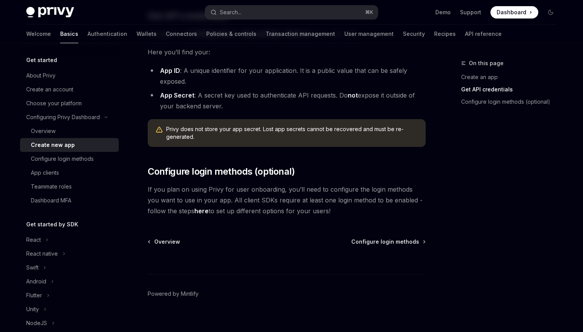
scroll to position [212, 0]
click at [221, 264] on div at bounding box center [287, 259] width 278 height 29
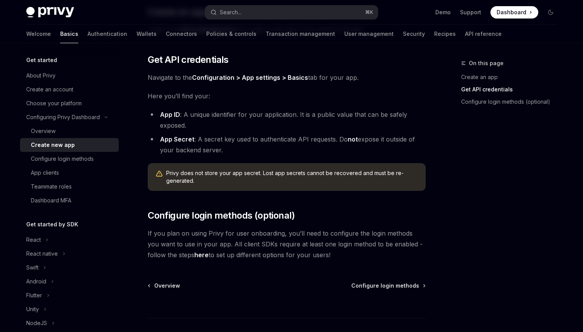
scroll to position [103, 0]
